Goal: Information Seeking & Learning: Learn about a topic

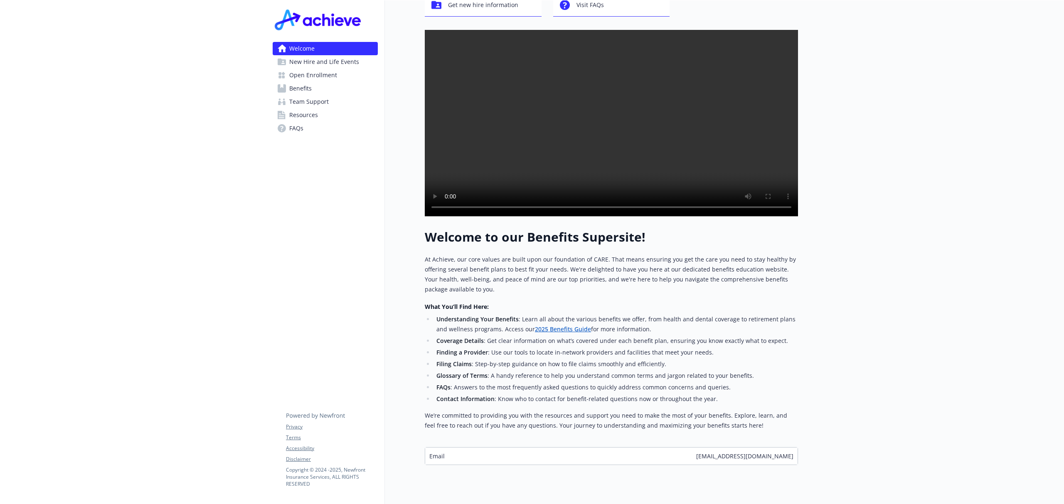
scroll to position [92, 0]
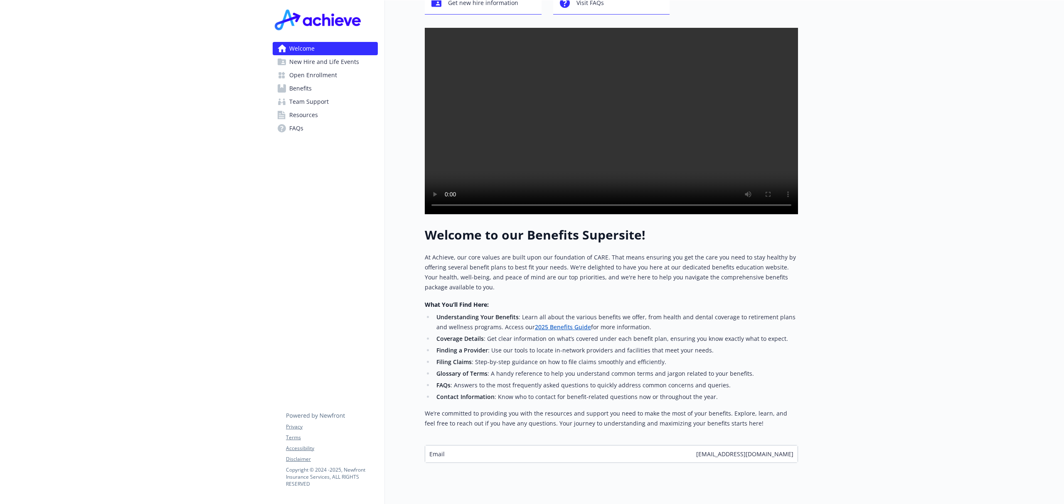
click at [317, 71] on span "Open Enrollment" at bounding box center [313, 75] width 48 height 13
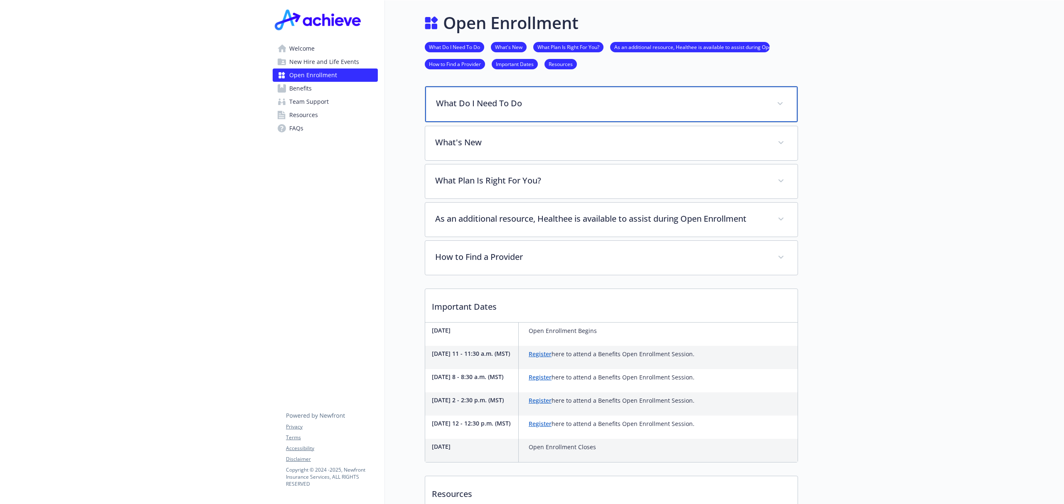
click at [468, 98] on p "What Do I Need To Do" at bounding box center [601, 103] width 331 height 12
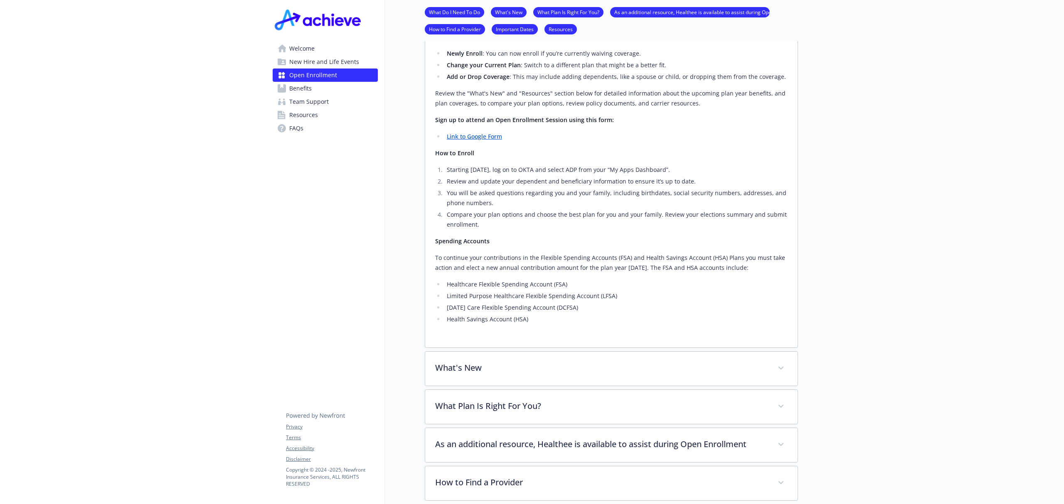
scroll to position [129, 0]
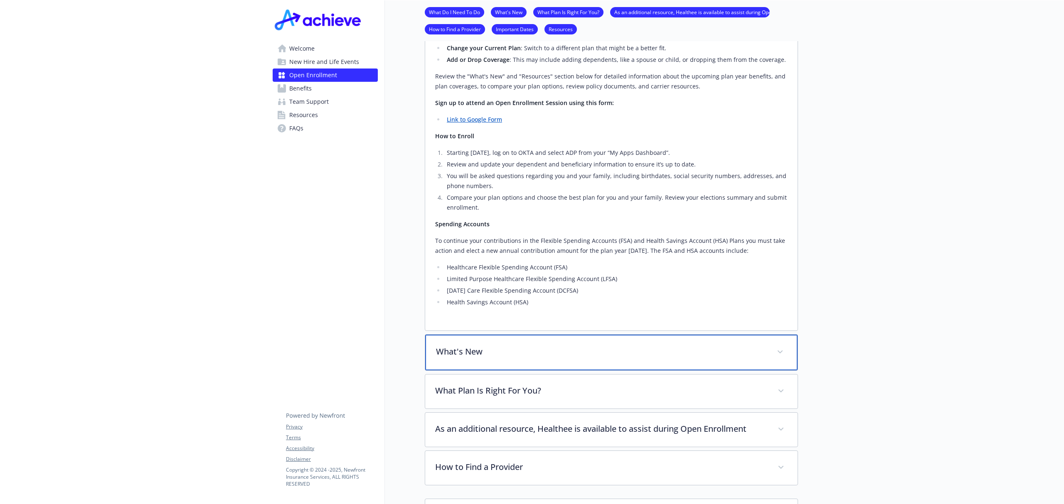
click at [469, 353] on p "What's New" at bounding box center [601, 352] width 331 height 12
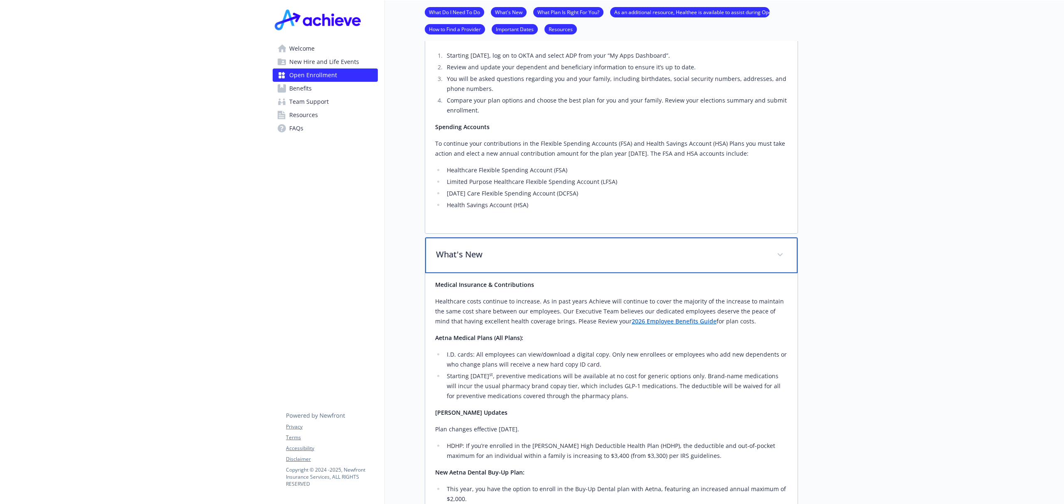
scroll to position [240, 0]
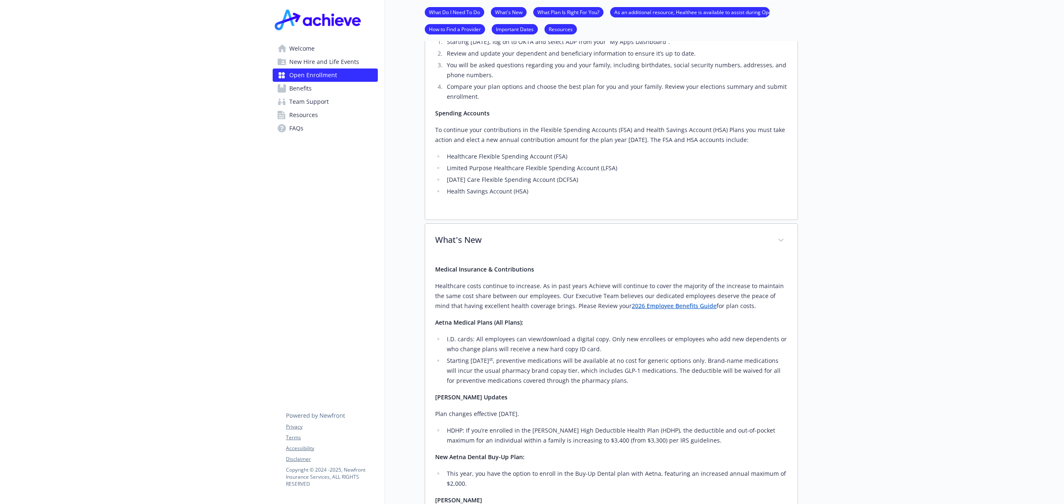
click at [632, 308] on link "2026 Employee Benefits Guide" at bounding box center [674, 306] width 85 height 8
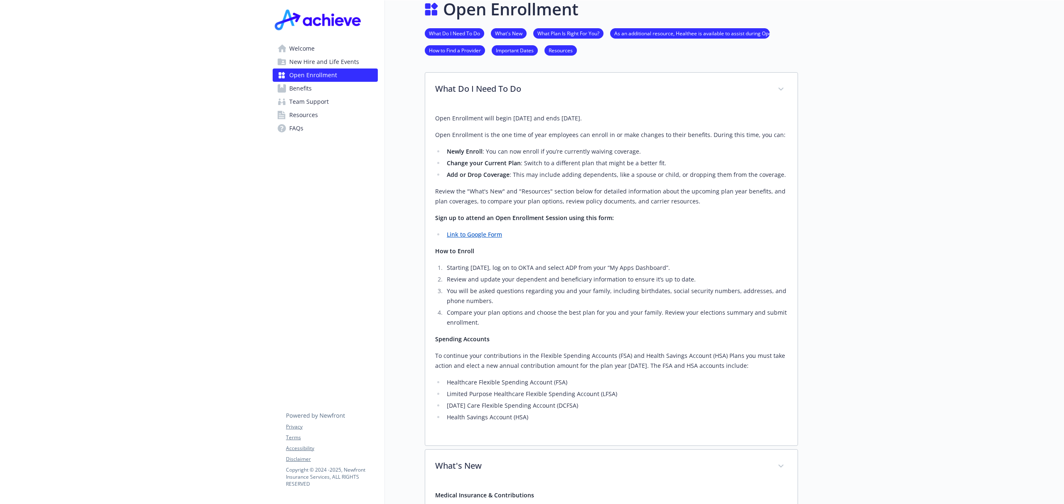
scroll to position [0, 0]
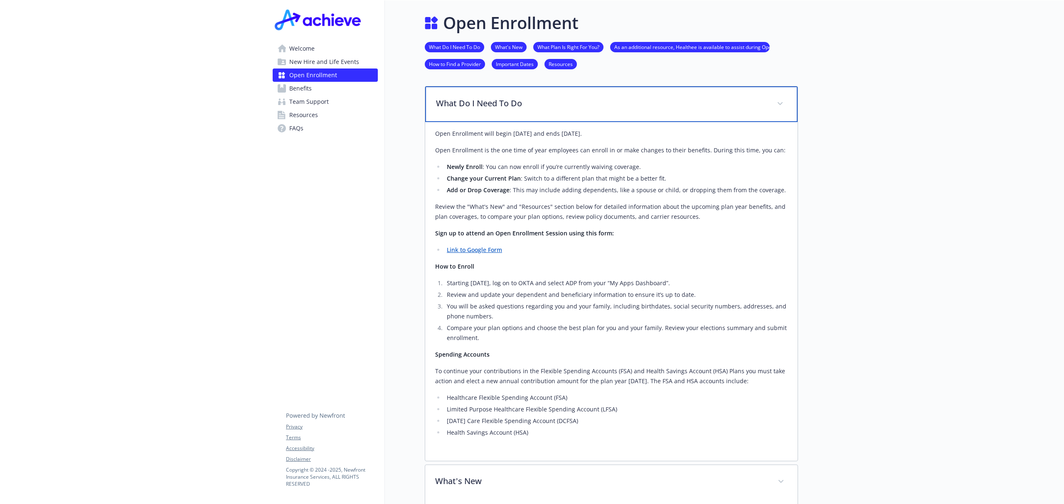
click at [783, 93] on div "What Do I Need To Do" at bounding box center [611, 104] width 372 height 36
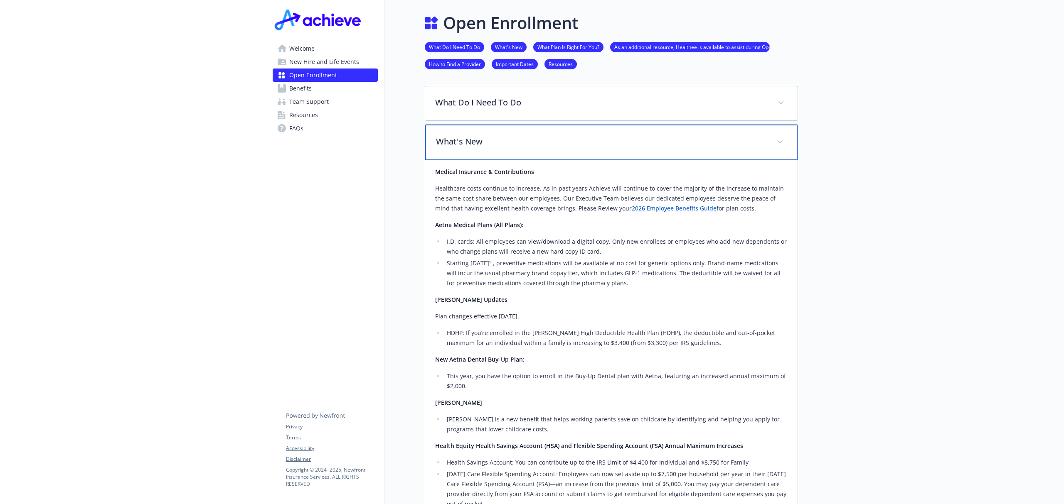
click at [782, 142] on icon at bounding box center [779, 141] width 5 height 3
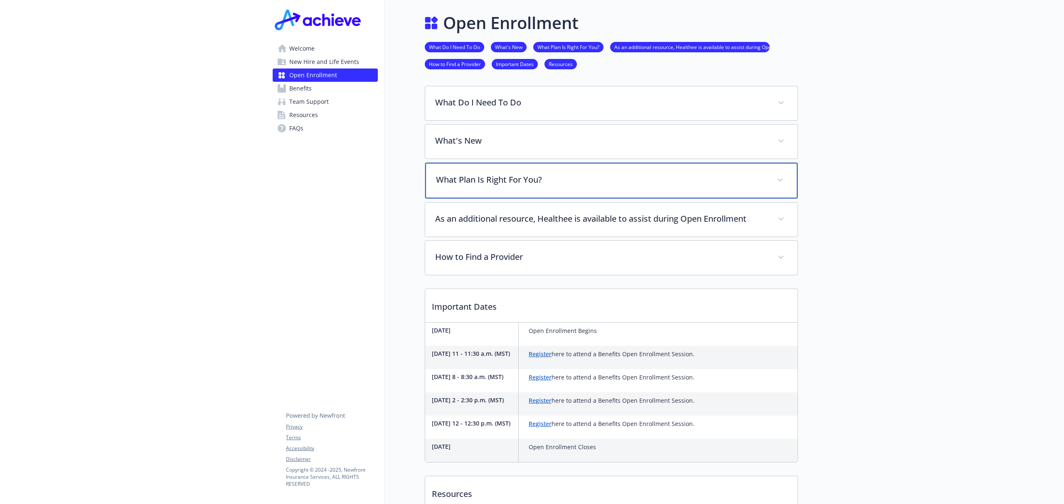
click at [481, 182] on p "What Plan Is Right For You?" at bounding box center [601, 180] width 331 height 12
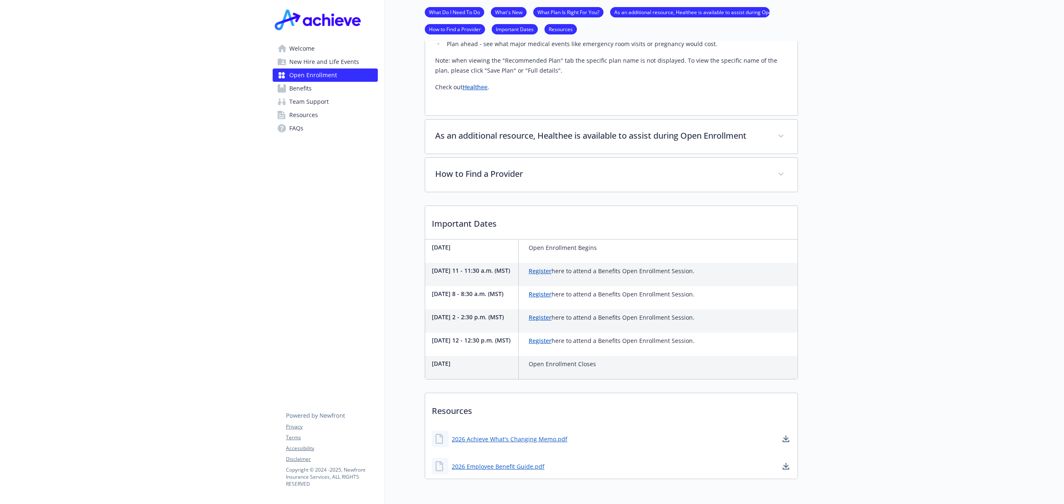
scroll to position [258, 0]
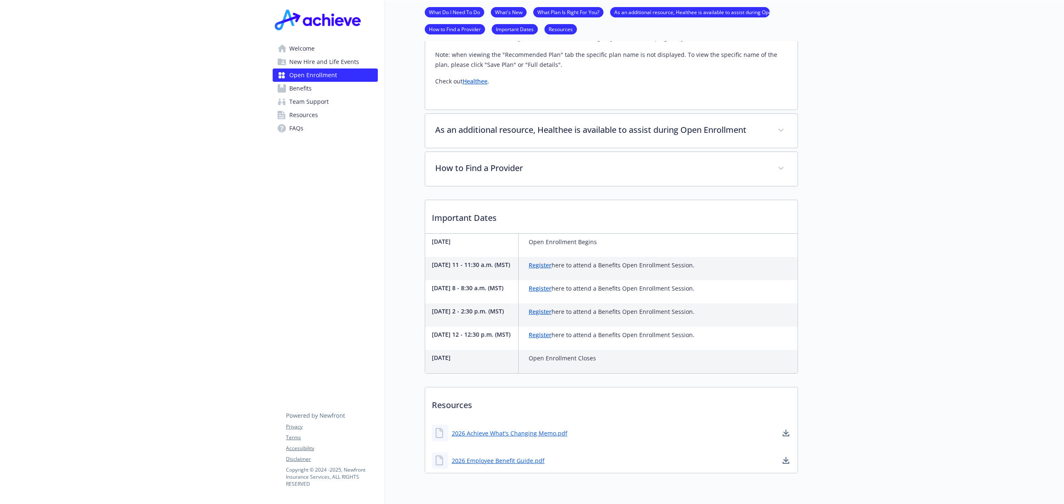
click at [533, 268] on link "Register" at bounding box center [540, 265] width 23 height 8
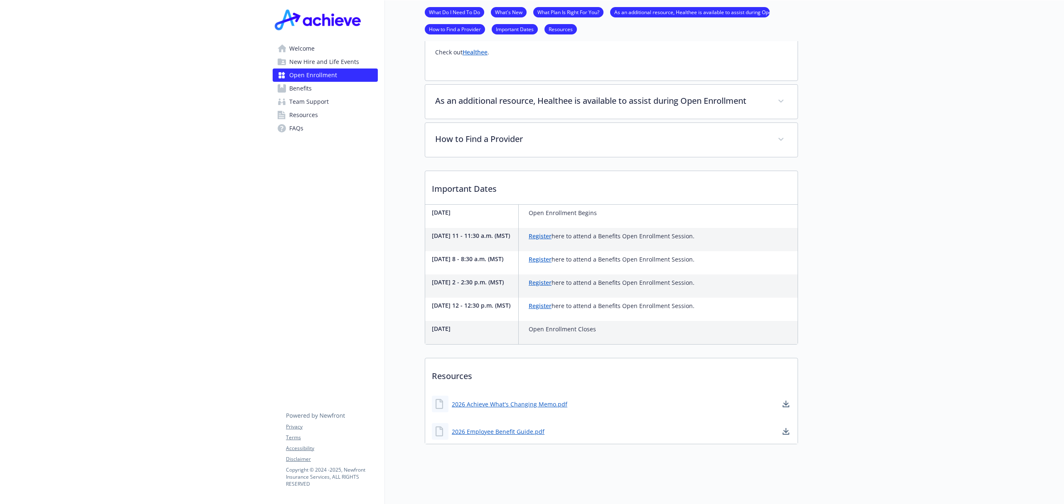
scroll to position [310, 0]
click at [936, 155] on div at bounding box center [931, 109] width 266 height 792
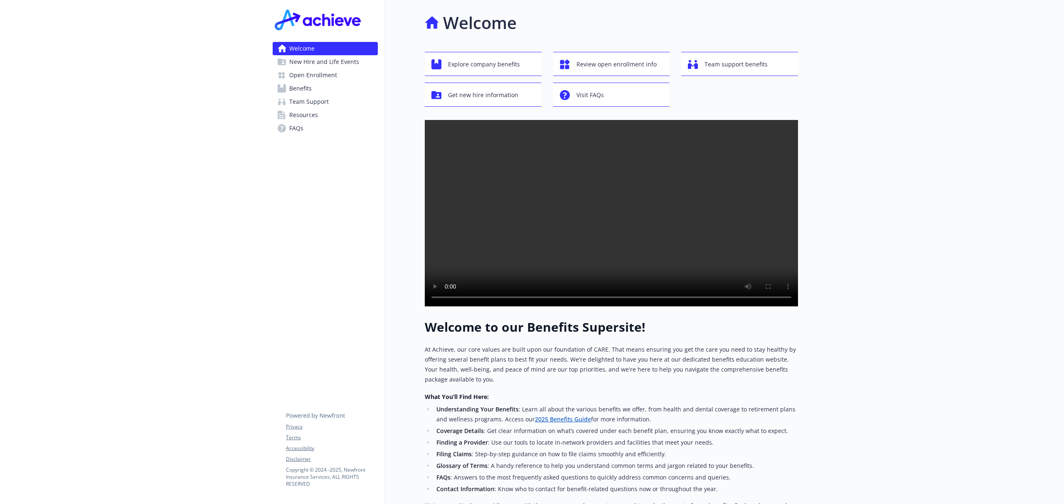
click at [307, 77] on span "Open Enrollment" at bounding box center [313, 75] width 48 height 13
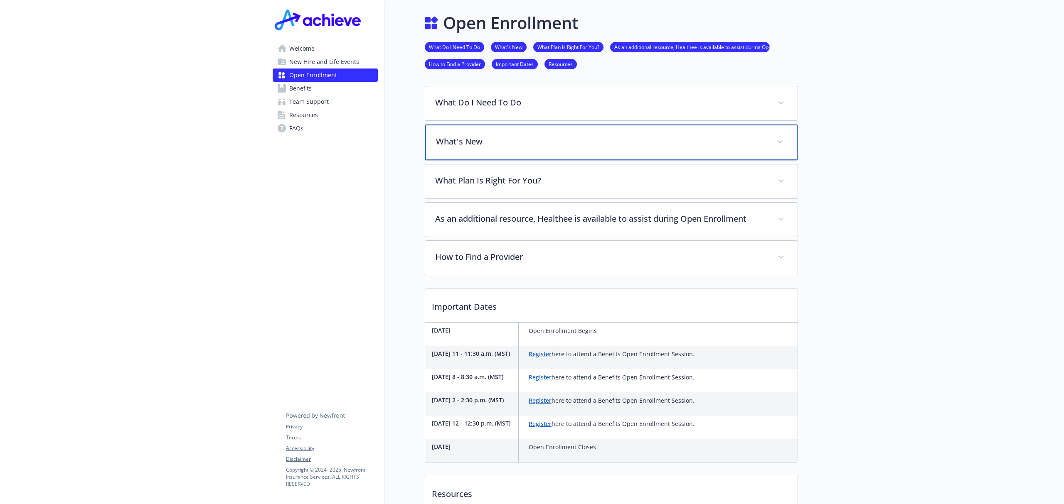
click at [479, 138] on p "What's New" at bounding box center [601, 141] width 331 height 12
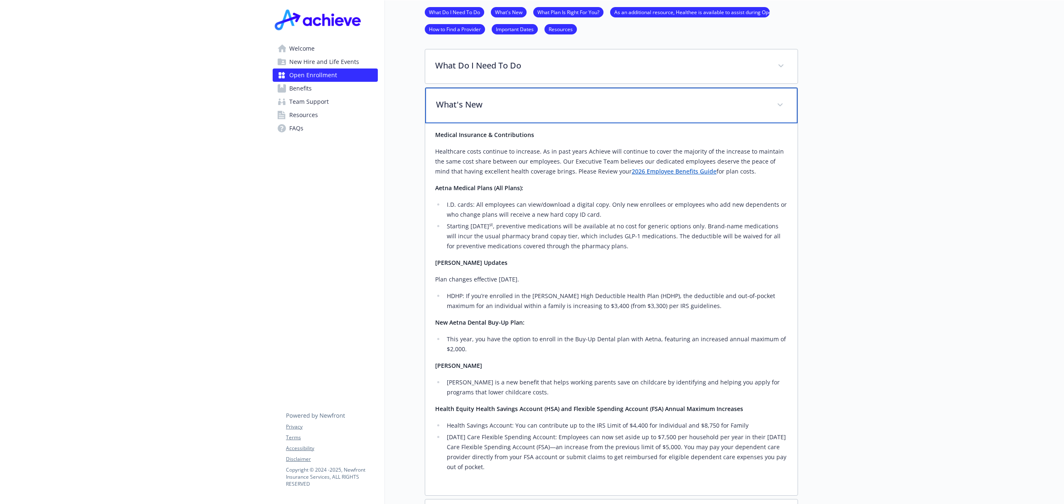
scroll to position [18, 0]
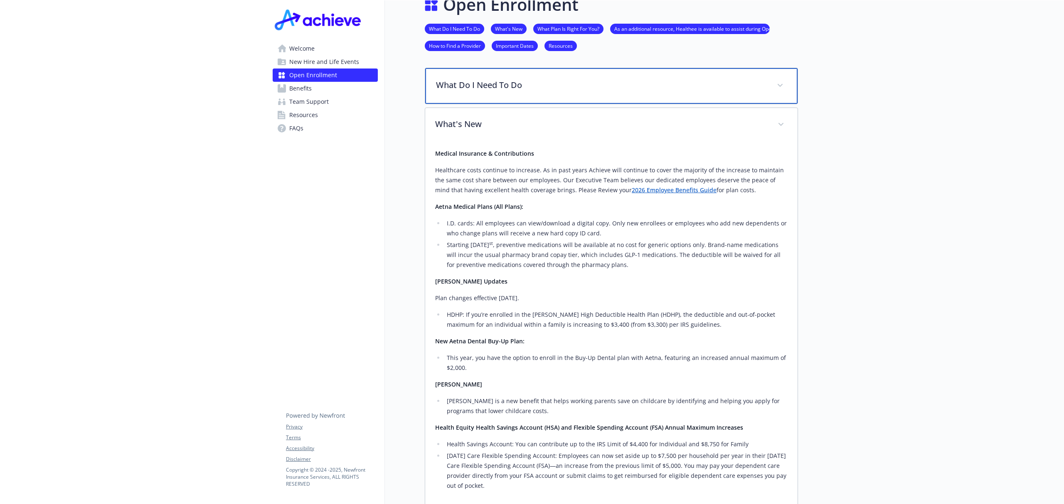
click at [476, 84] on p "What Do I Need To Do" at bounding box center [601, 85] width 331 height 12
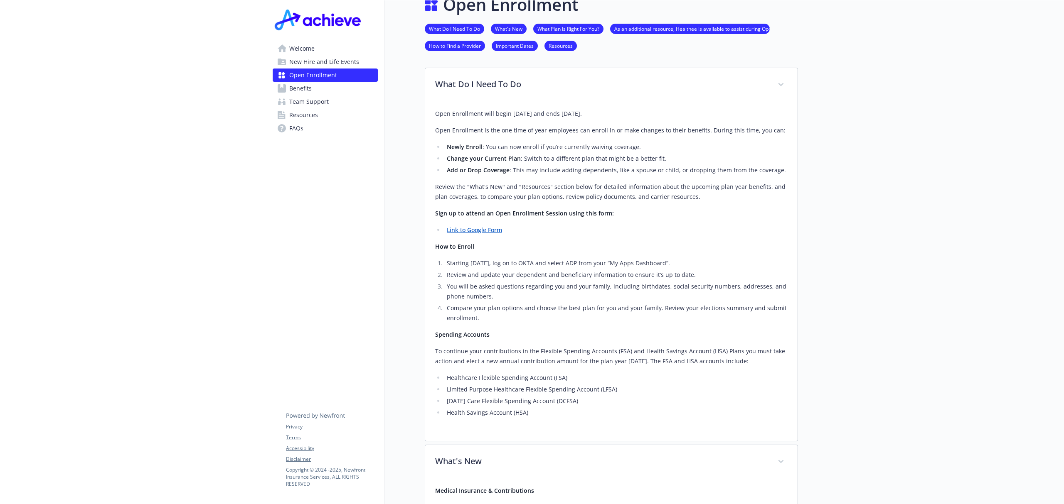
click at [482, 229] on link "Link to Google Form" at bounding box center [474, 230] width 55 height 8
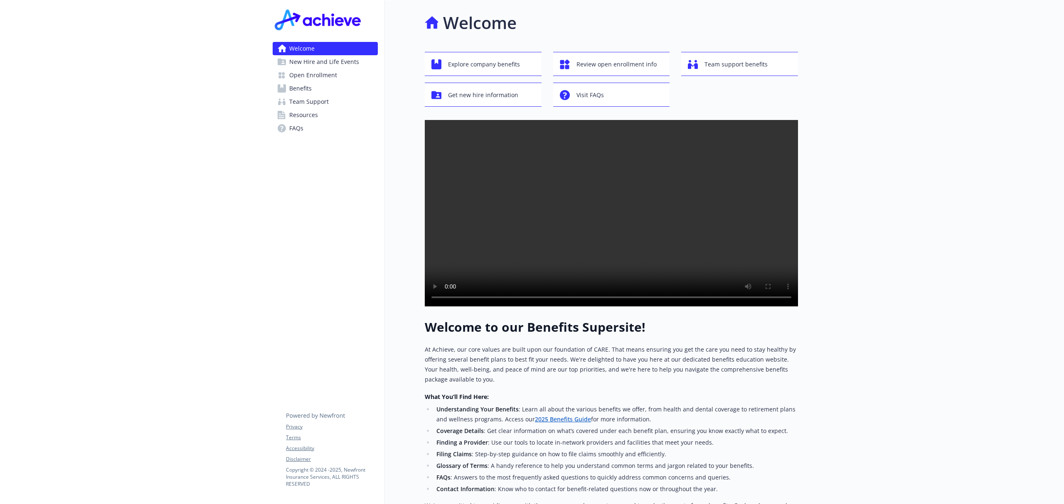
click at [296, 71] on span "Open Enrollment" at bounding box center [313, 75] width 48 height 13
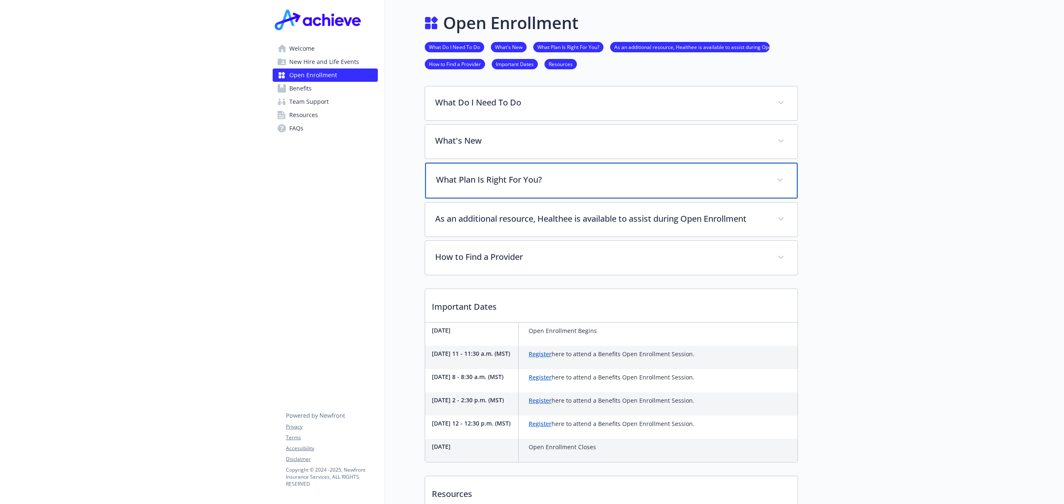
click at [445, 171] on div "What Plan Is Right For You?" at bounding box center [611, 181] width 372 height 36
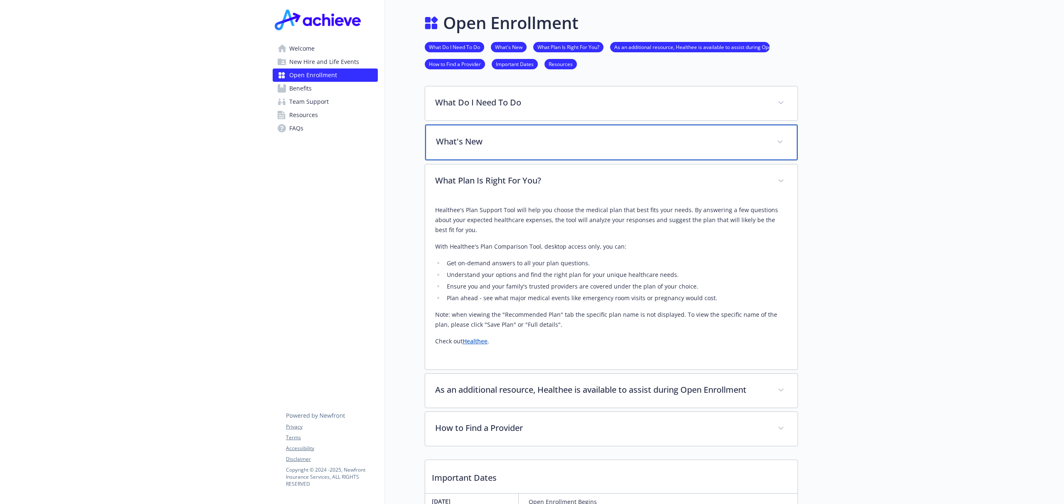
click at [456, 138] on p "What's New" at bounding box center [601, 141] width 331 height 12
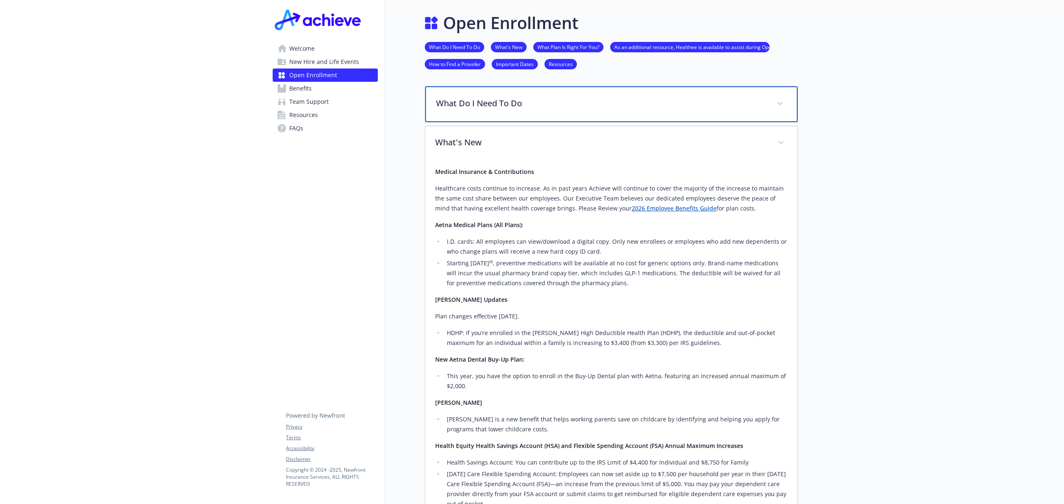
click at [456, 97] on p "What Do I Need To Do" at bounding box center [601, 103] width 331 height 12
